Goal: Task Accomplishment & Management: Use online tool/utility

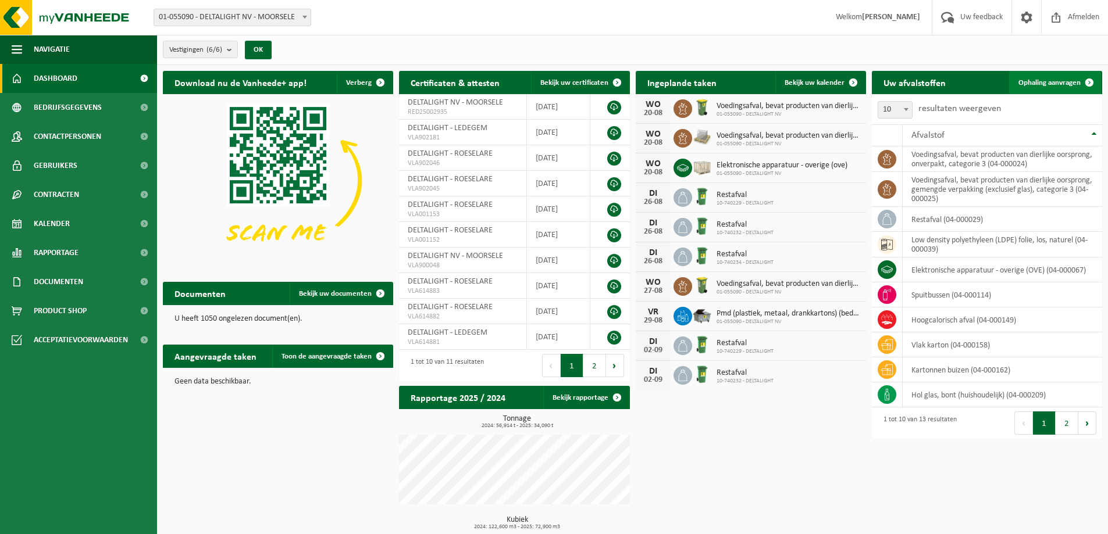
click at [1047, 84] on span "Ophaling aanvragen" at bounding box center [1049, 83] width 62 height 8
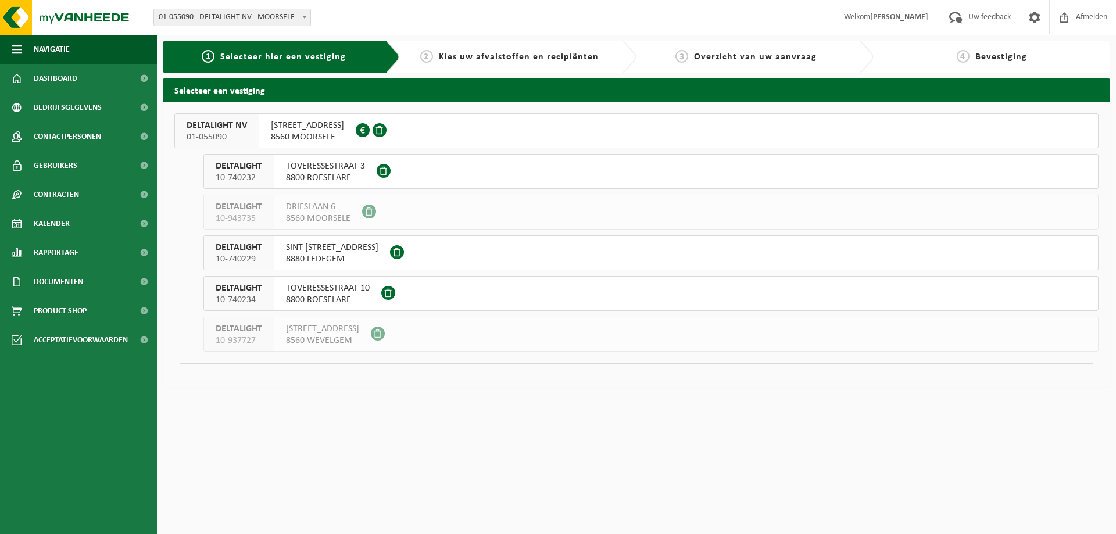
click at [242, 129] on span "DELTALIGHT NV" at bounding box center [217, 126] width 60 height 12
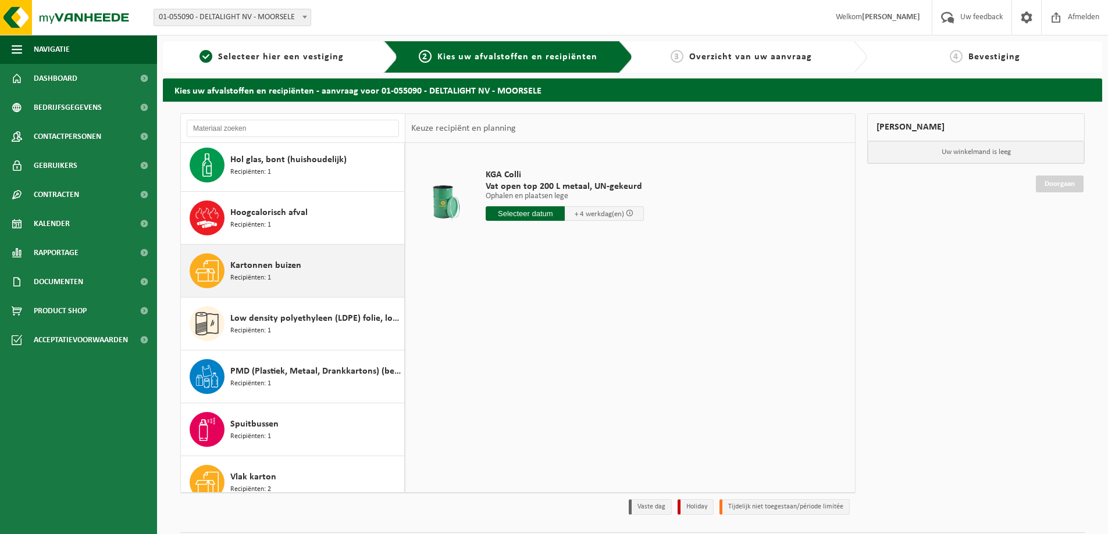
scroll to position [116, 0]
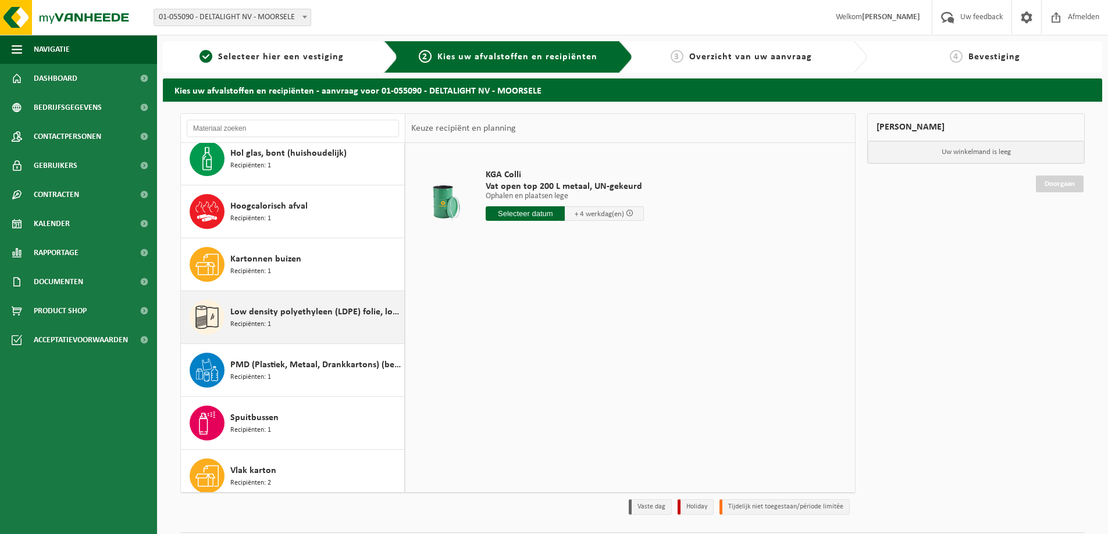
click at [311, 327] on div "Low density polyethyleen (LDPE) folie, los, naturel Recipiënten: 1" at bounding box center [315, 317] width 171 height 35
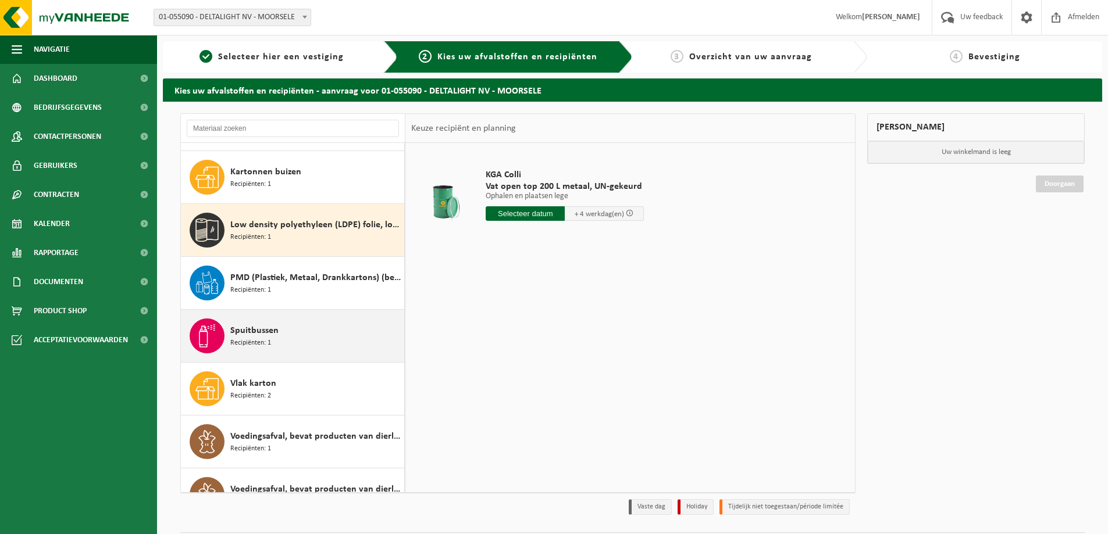
scroll to position [232, 0]
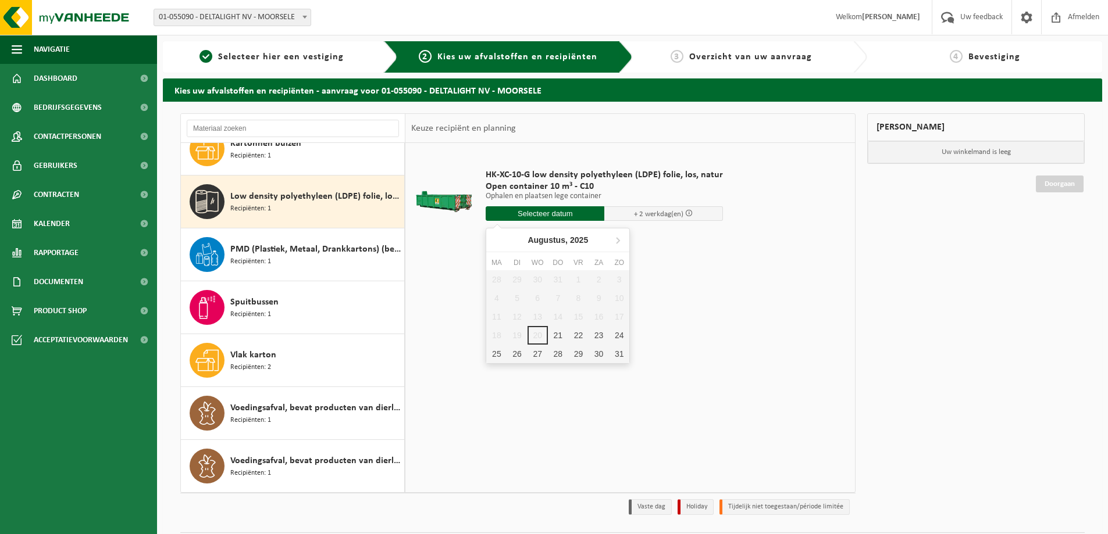
click at [550, 212] on input "text" at bounding box center [545, 213] width 119 height 15
click at [557, 332] on div "21" at bounding box center [558, 335] width 20 height 19
type input "Van 2025-08-21"
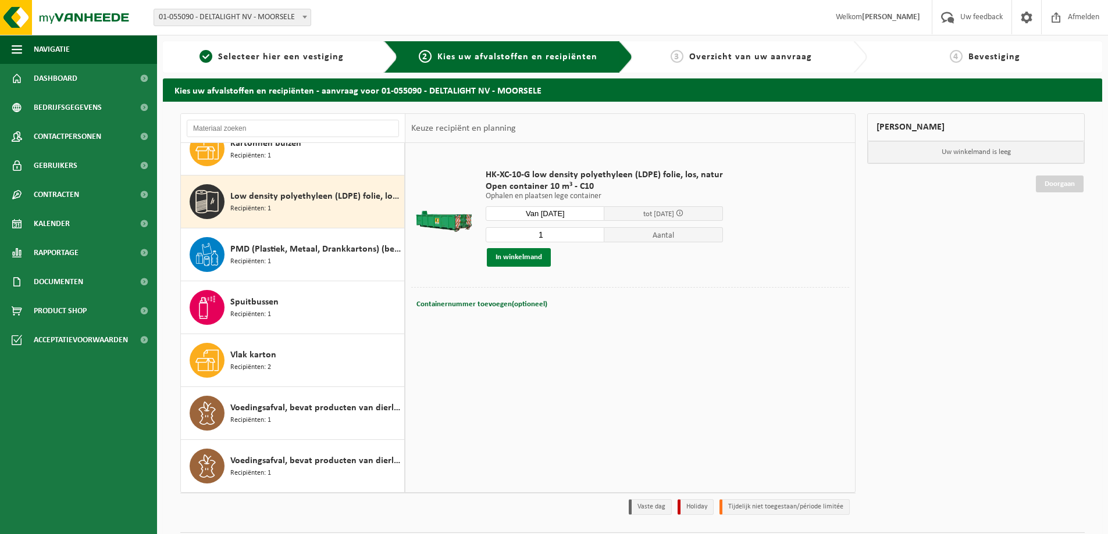
click at [523, 259] on button "In winkelmand" at bounding box center [519, 257] width 64 height 19
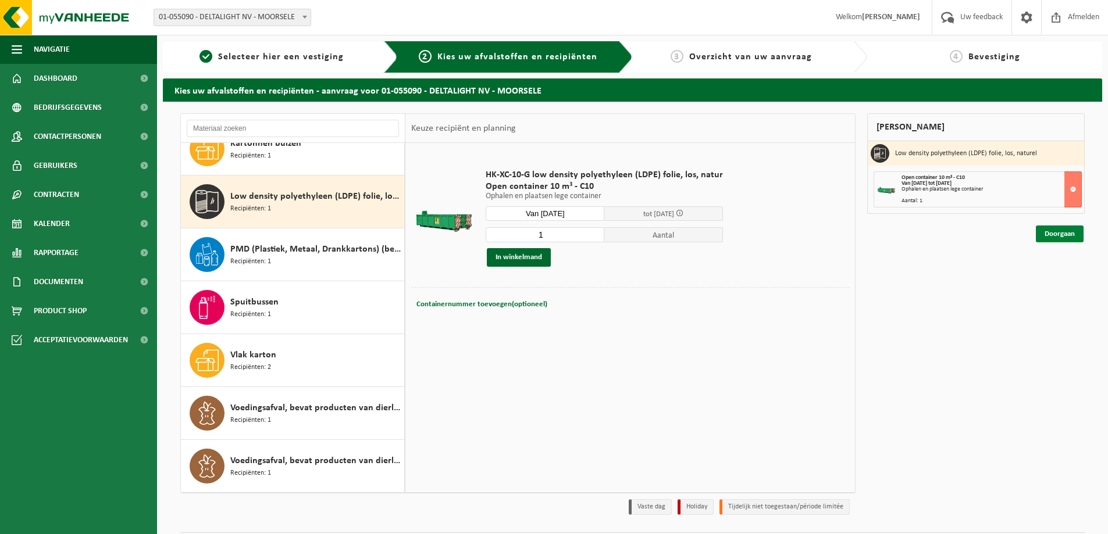
click at [1064, 233] on link "Doorgaan" at bounding box center [1060, 234] width 48 height 17
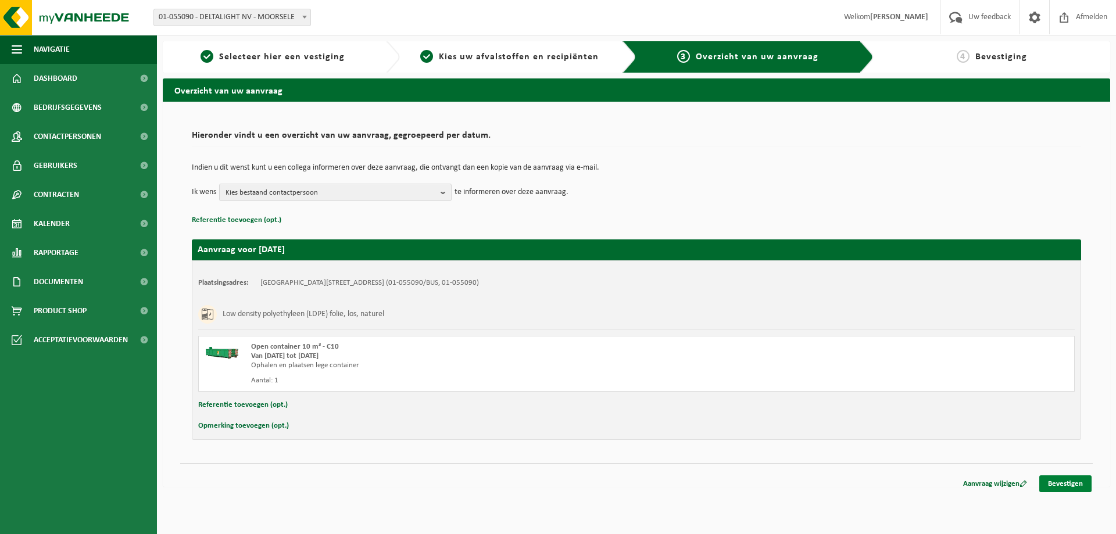
click at [1073, 483] on link "Bevestigen" at bounding box center [1066, 484] width 52 height 17
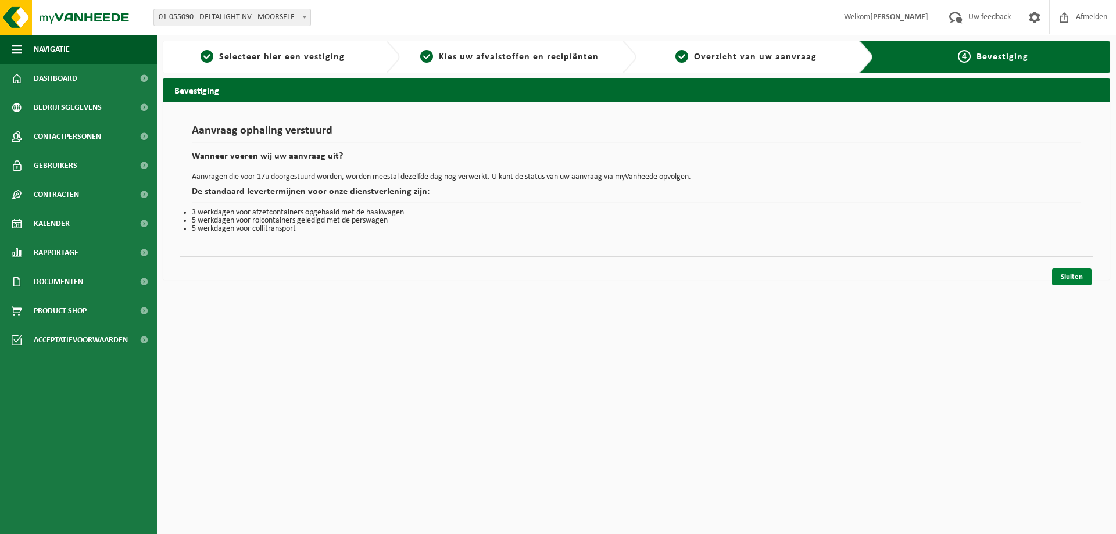
click at [1077, 276] on link "Sluiten" at bounding box center [1073, 277] width 40 height 17
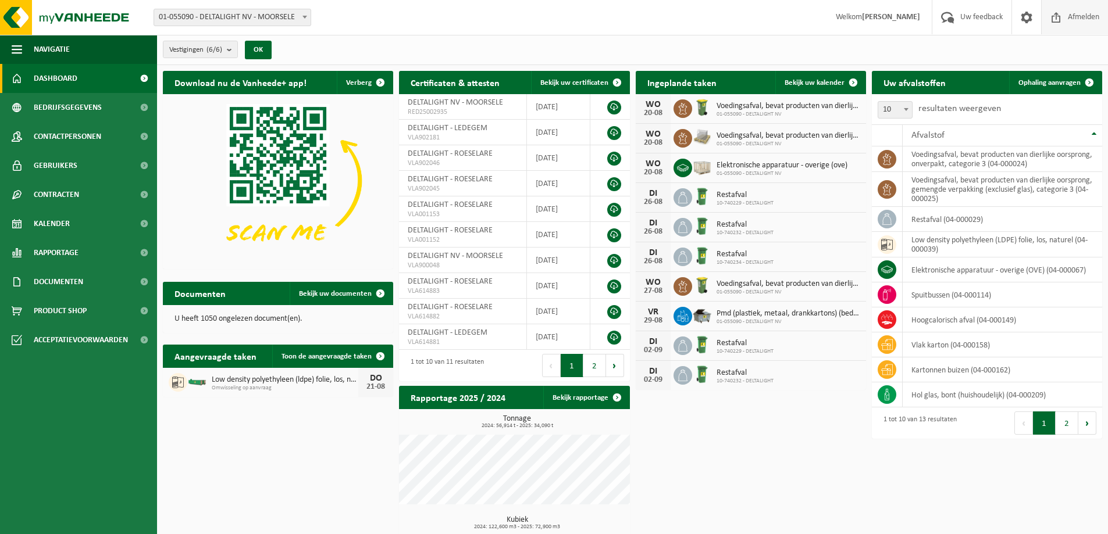
click at [1078, 17] on span "Afmelden" at bounding box center [1083, 17] width 37 height 34
